Goal: Find contact information: Find contact information

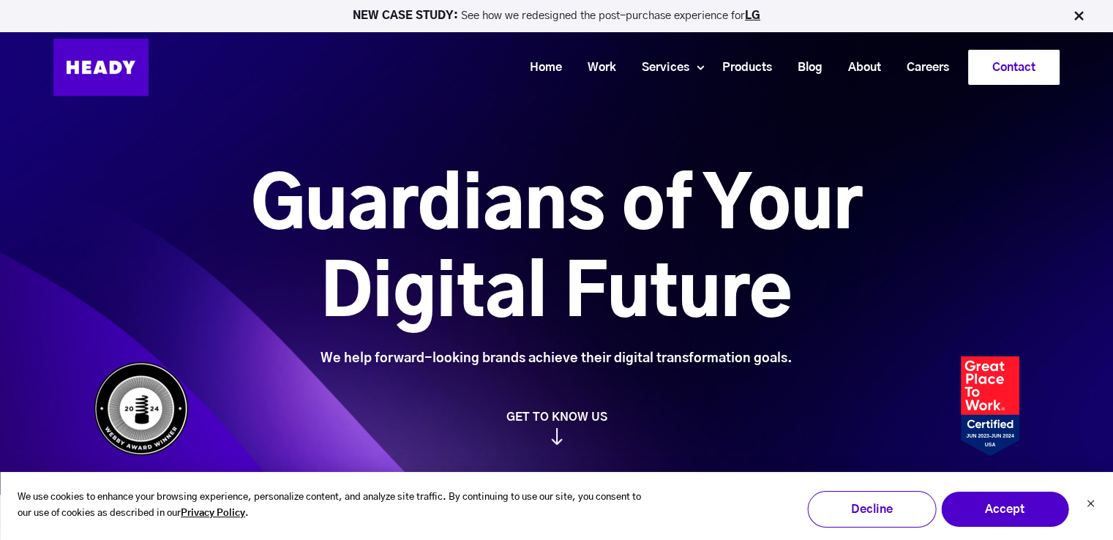
click at [1013, 65] on link "Contact" at bounding box center [1014, 67] width 90 height 34
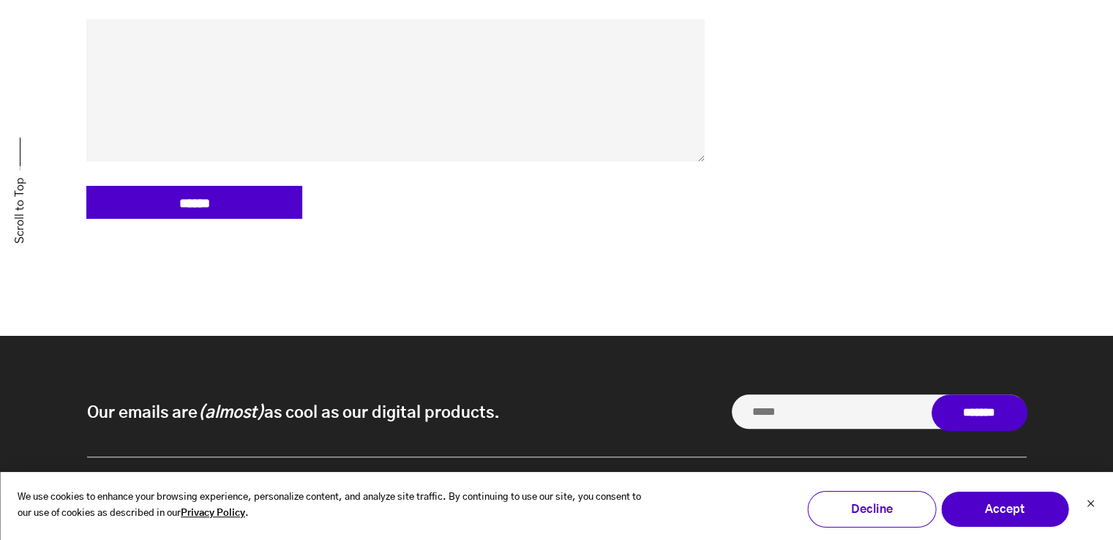
scroll to position [1109, 0]
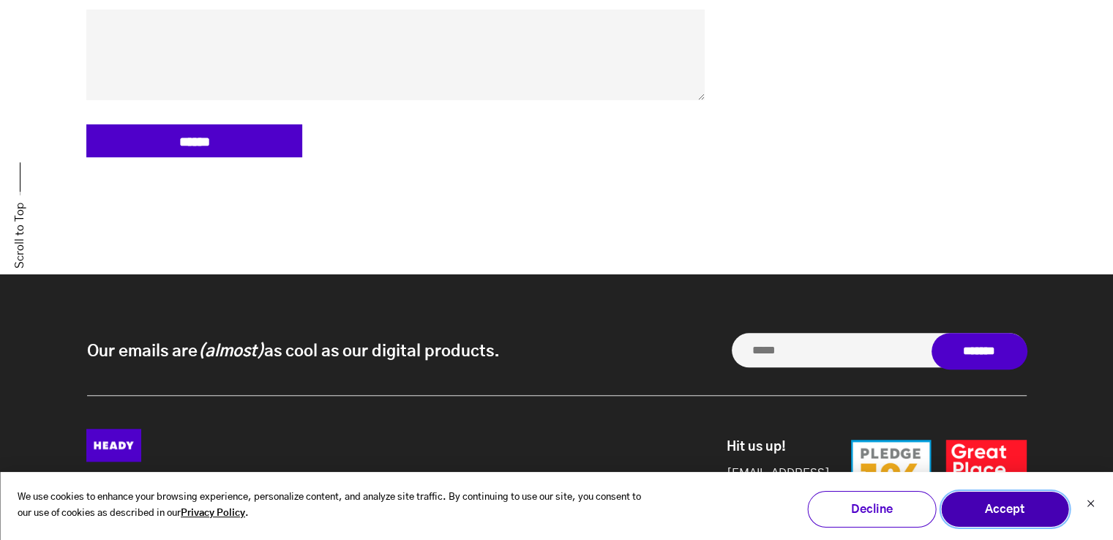
click at [1061, 506] on button "Accept" at bounding box center [1004, 509] width 129 height 37
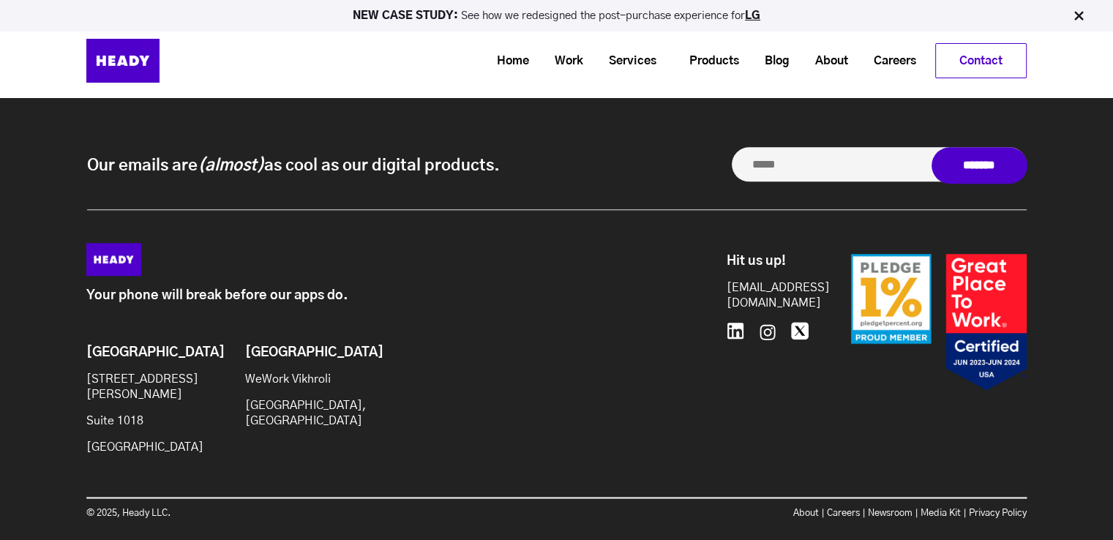
scroll to position [1291, 0]
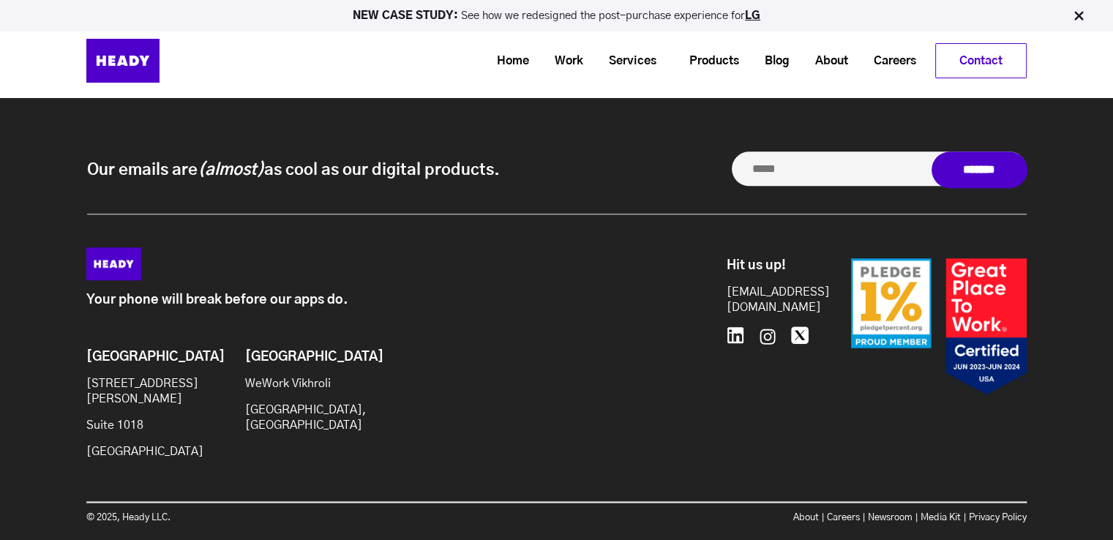
click at [796, 116] on div "Our emails are (almost) as cool as our digital products. Our emails are (almost…" at bounding box center [556, 339] width 1113 height 492
click at [974, 53] on link "Contact" at bounding box center [981, 61] width 90 height 34
